Goal: Transaction & Acquisition: Purchase product/service

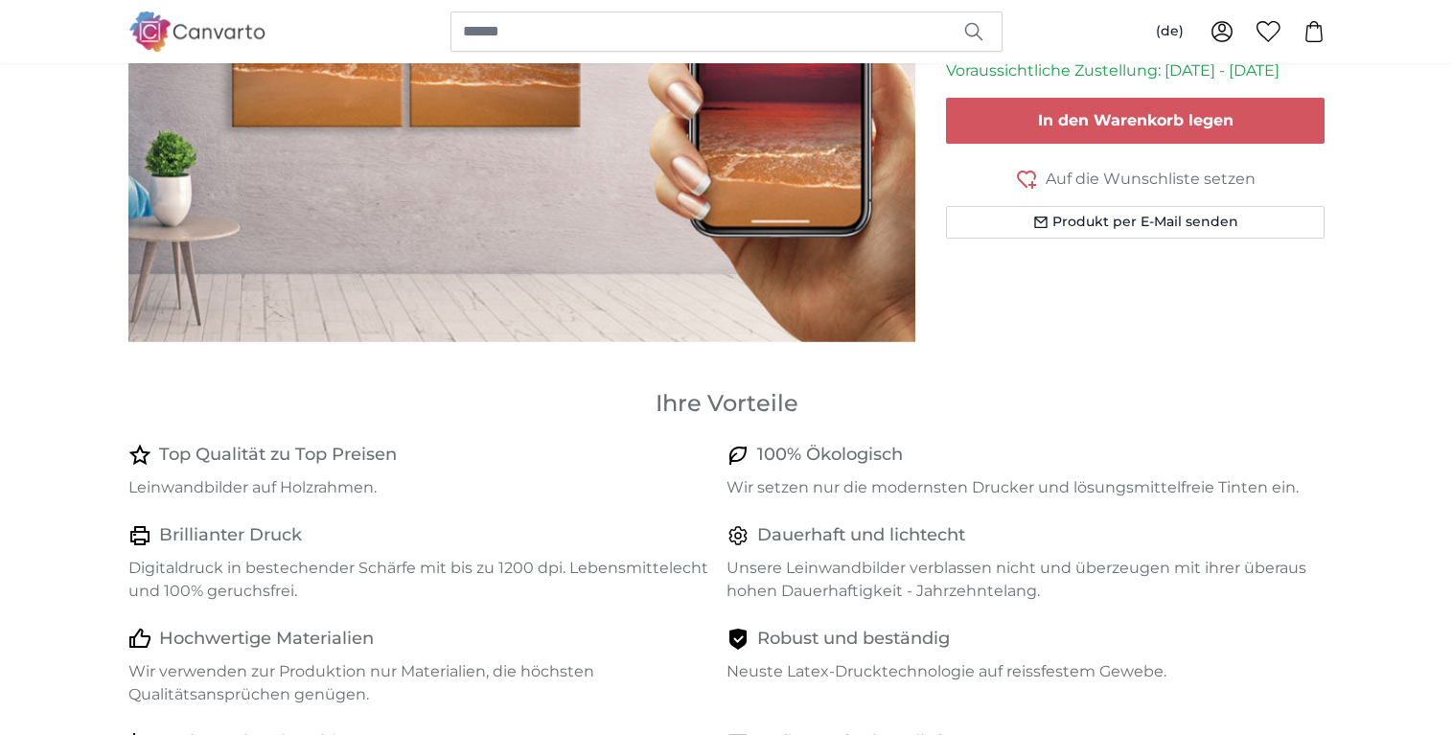
scroll to position [98, 0]
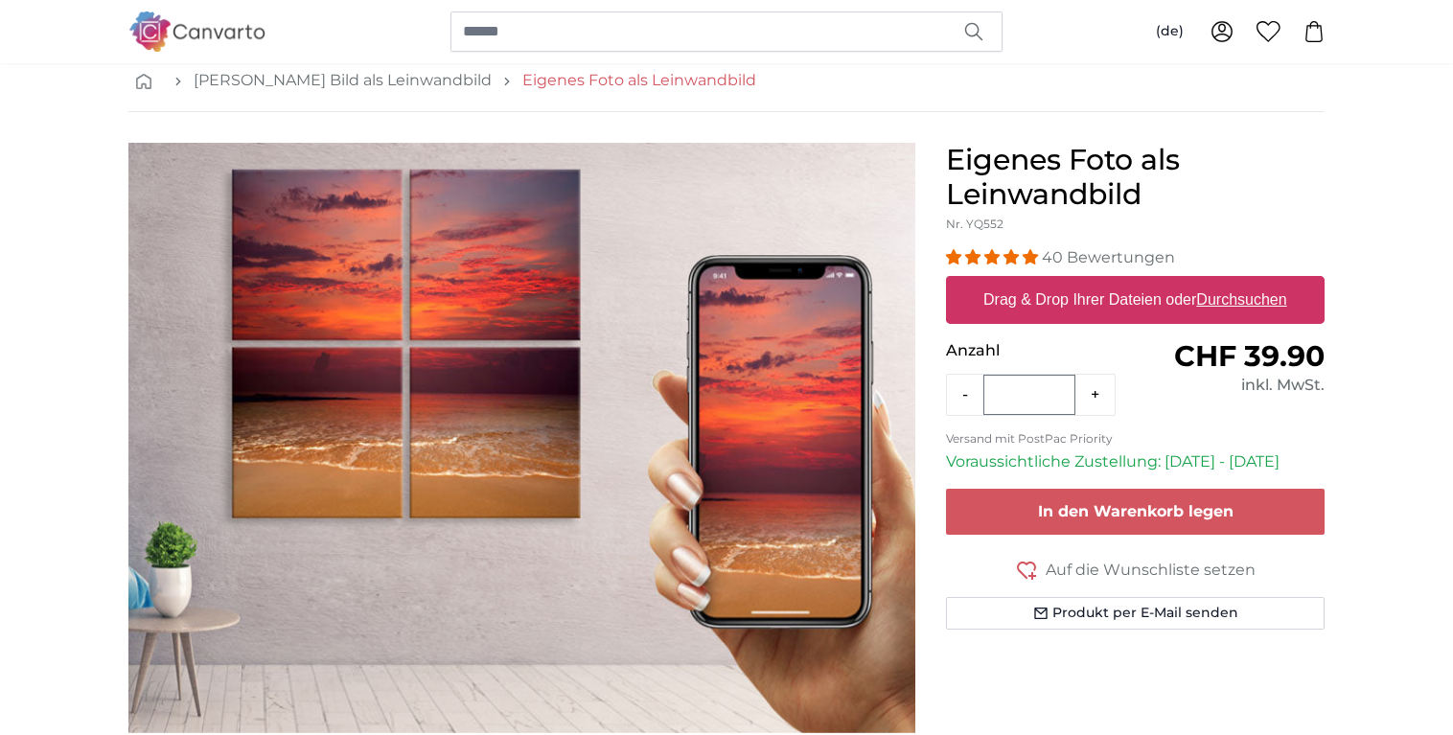
click at [588, 81] on link "Eigenes Foto als Leinwandbild" at bounding box center [639, 80] width 234 height 23
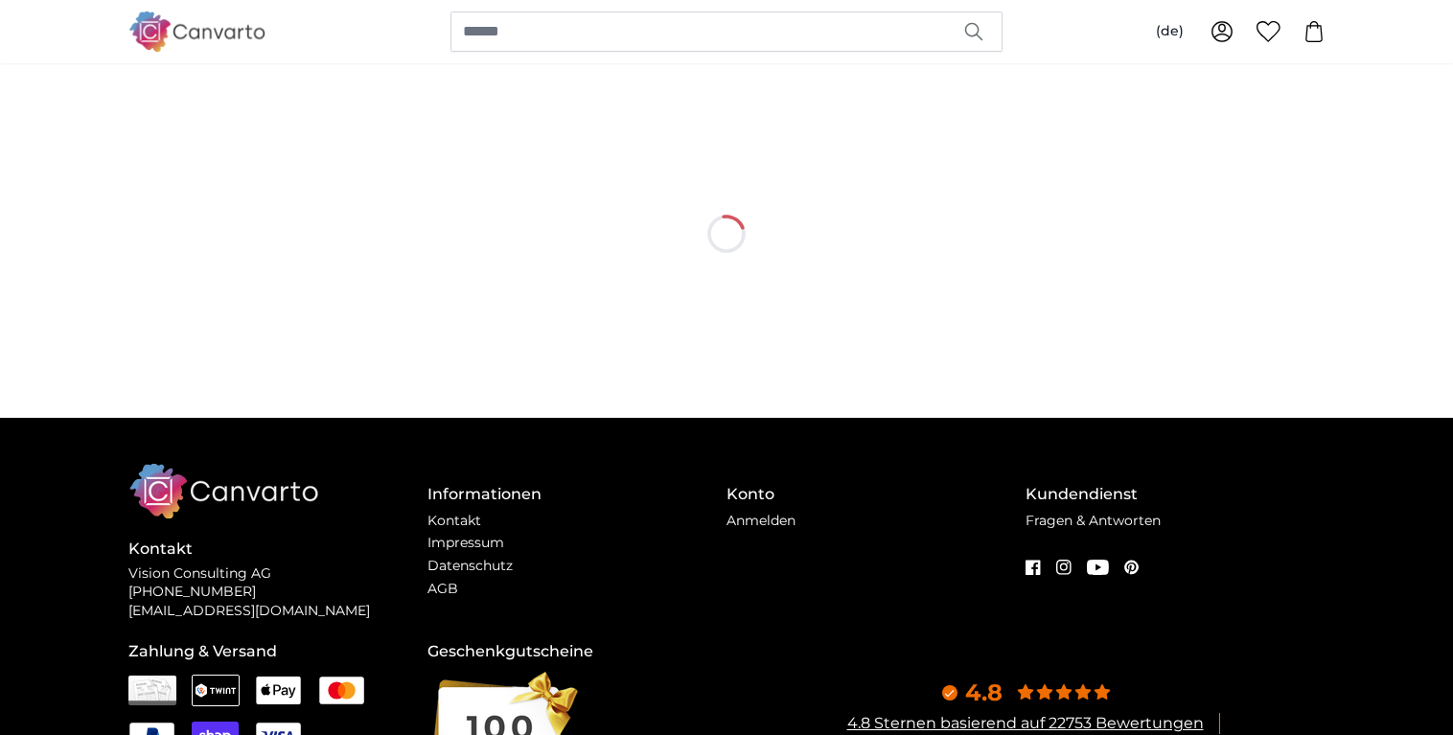
scroll to position [0, 0]
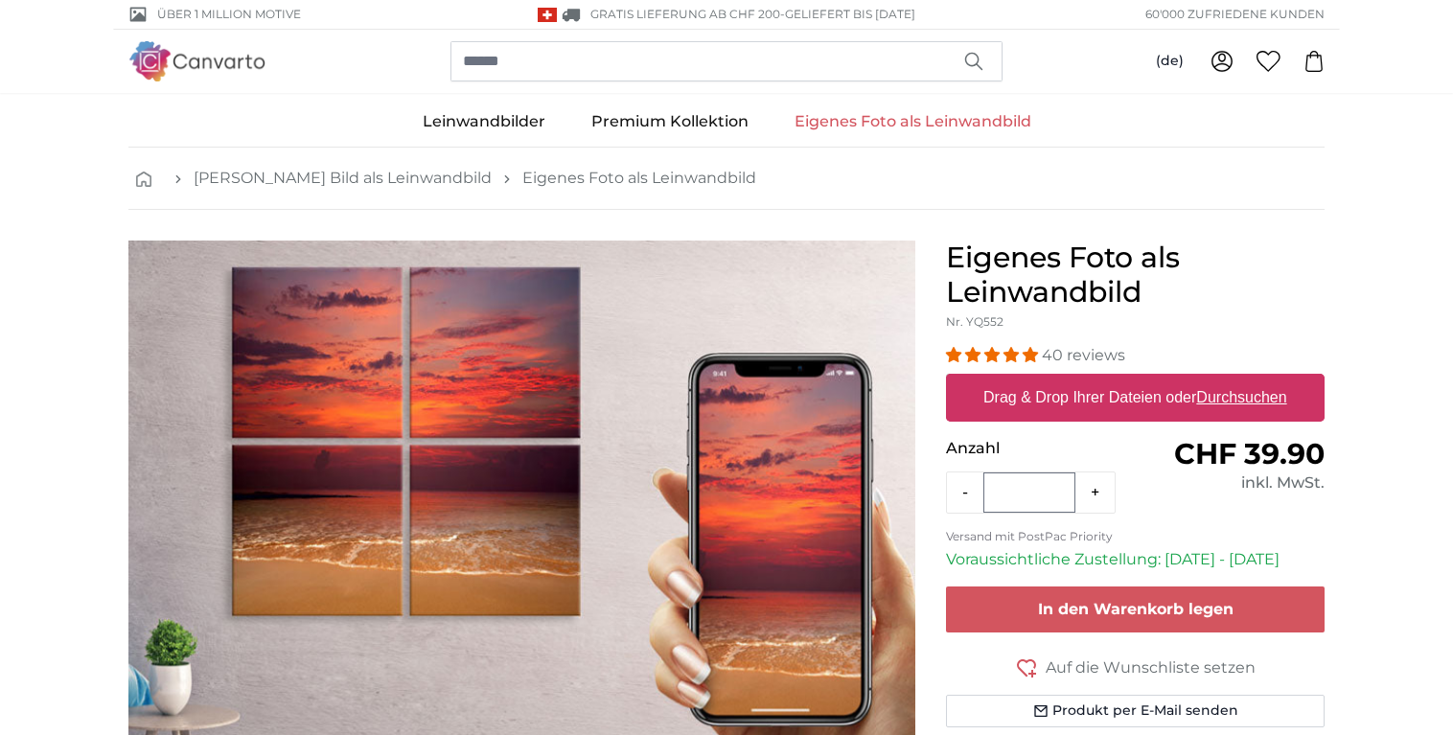
click at [1069, 396] on label "Drag & Drop Ihrer Dateien oder Durchsuchen" at bounding box center [1135, 398] width 319 height 38
click at [1069, 380] on input "Drag & Drop Ihrer Dateien oder Durchsuchen" at bounding box center [1135, 377] width 379 height 6
click at [1118, 393] on label "Drag & Drop Ihrer Dateien oder Durchsuchen" at bounding box center [1135, 398] width 319 height 38
click at [1118, 380] on input "Drag & Drop Ihrer Dateien oder Durchsuchen" at bounding box center [1135, 377] width 379 height 6
type input "**********"
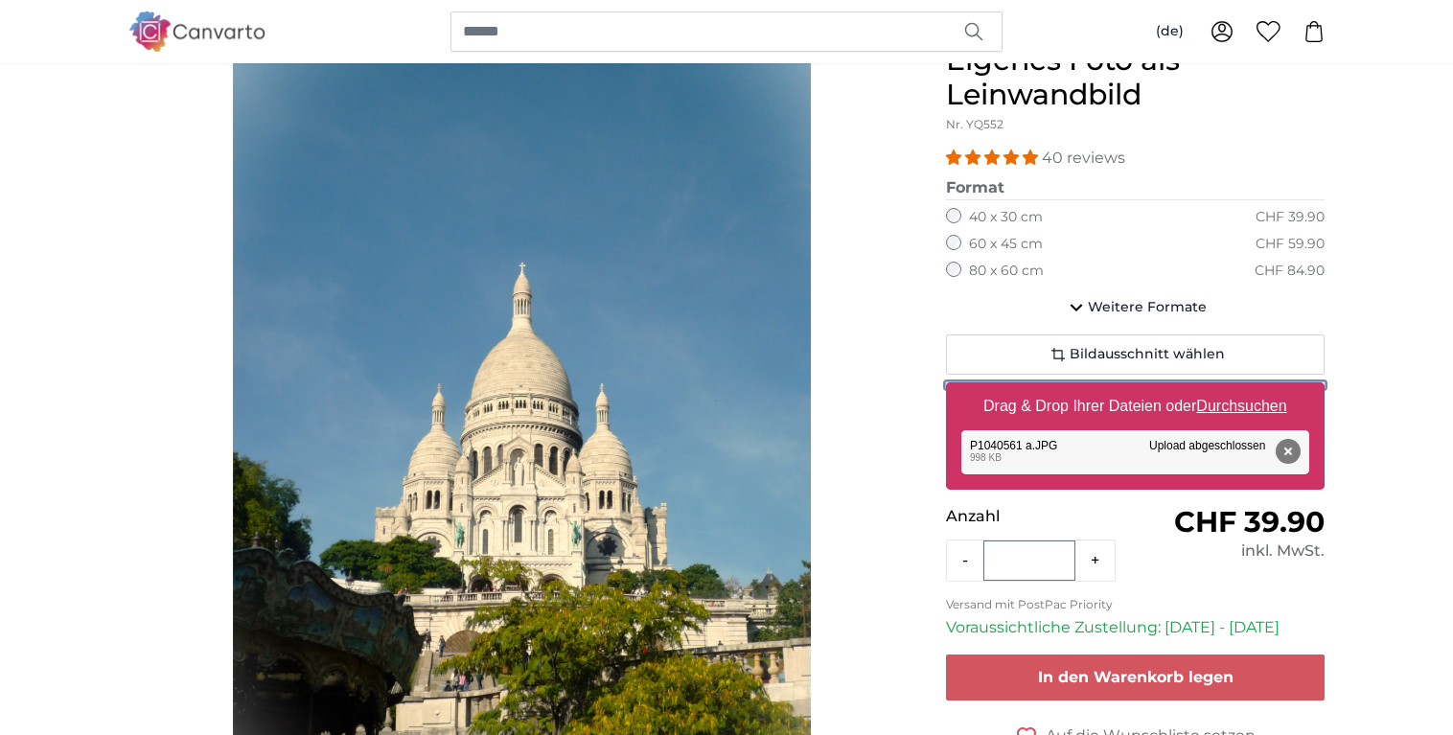
scroll to position [196, 0]
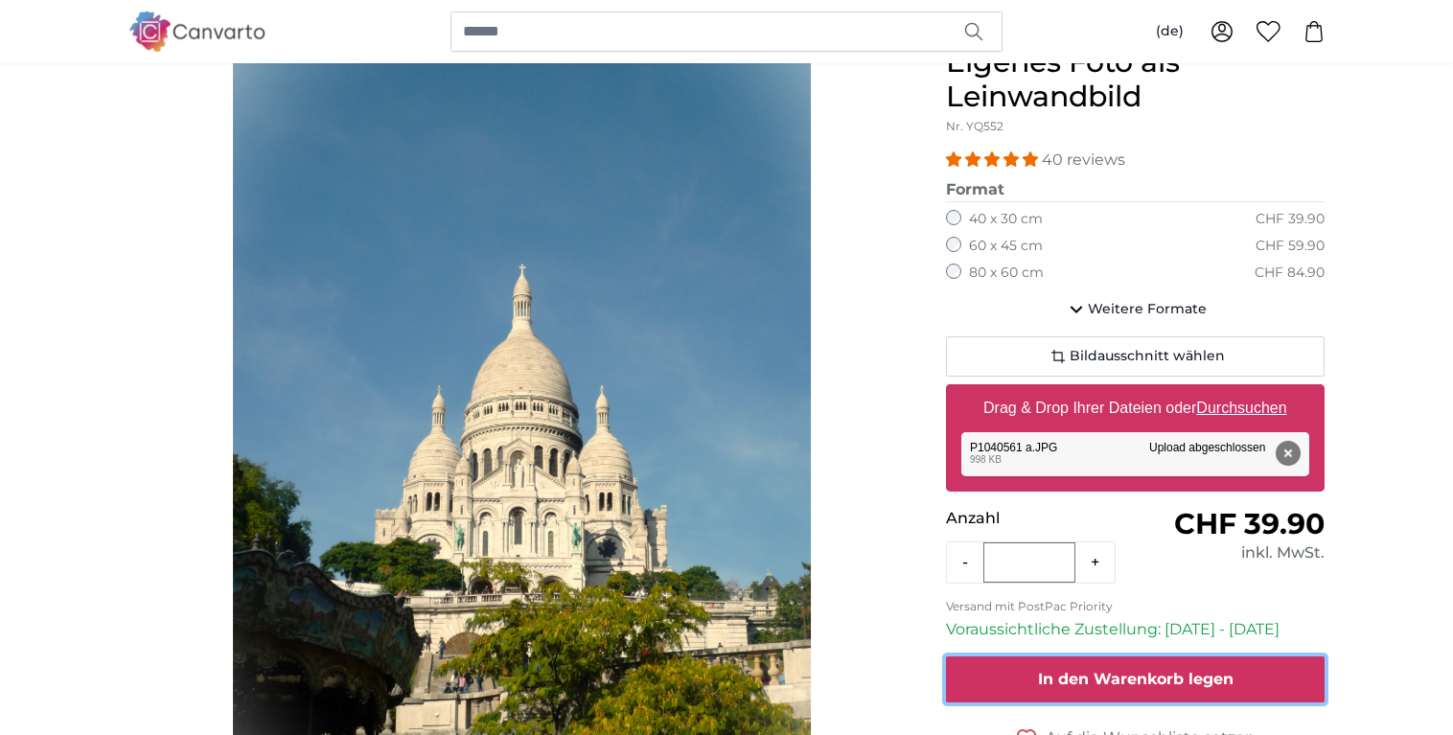
click at [1161, 669] on button "In den Warenkorb legen" at bounding box center [1135, 679] width 379 height 46
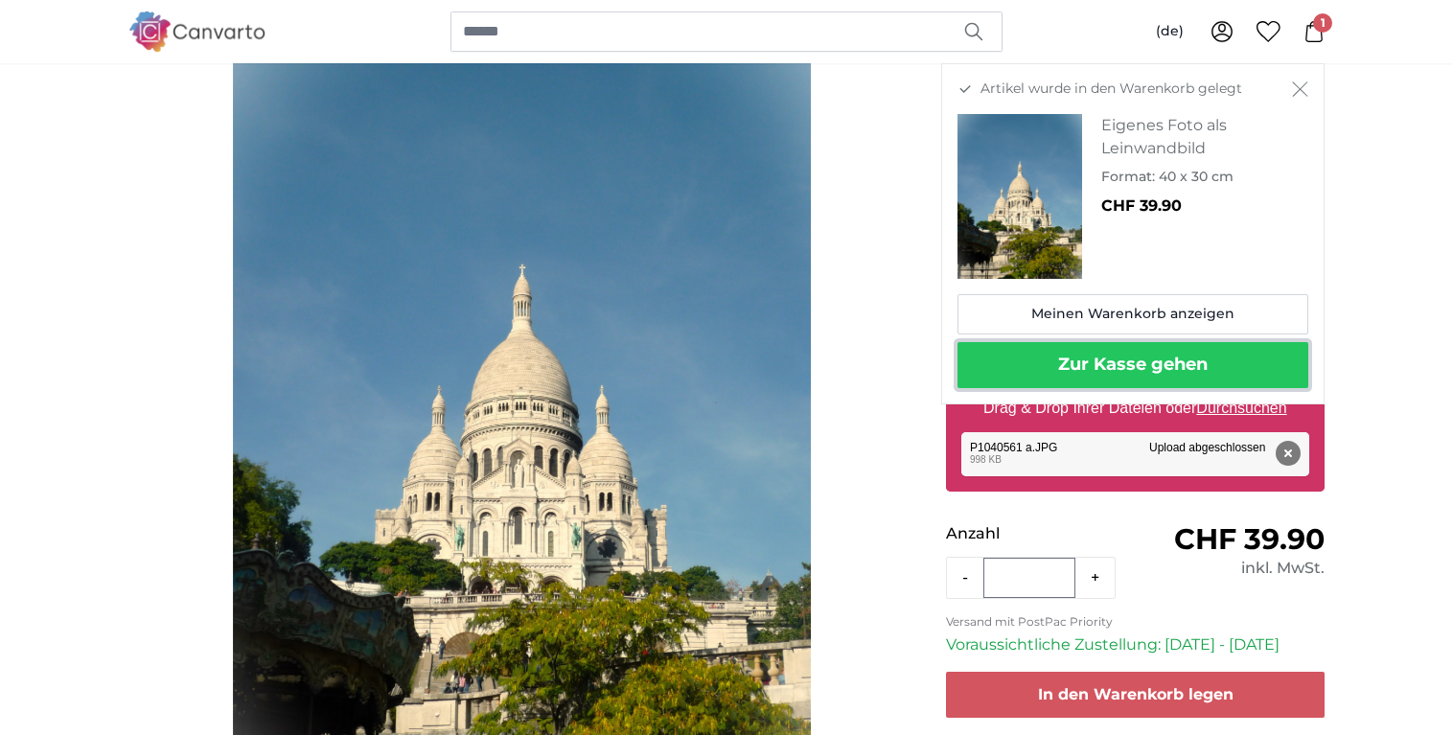
click at [1024, 357] on button "Zur Kasse gehen" at bounding box center [1132, 365] width 351 height 46
